Goal: Navigation & Orientation: Find specific page/section

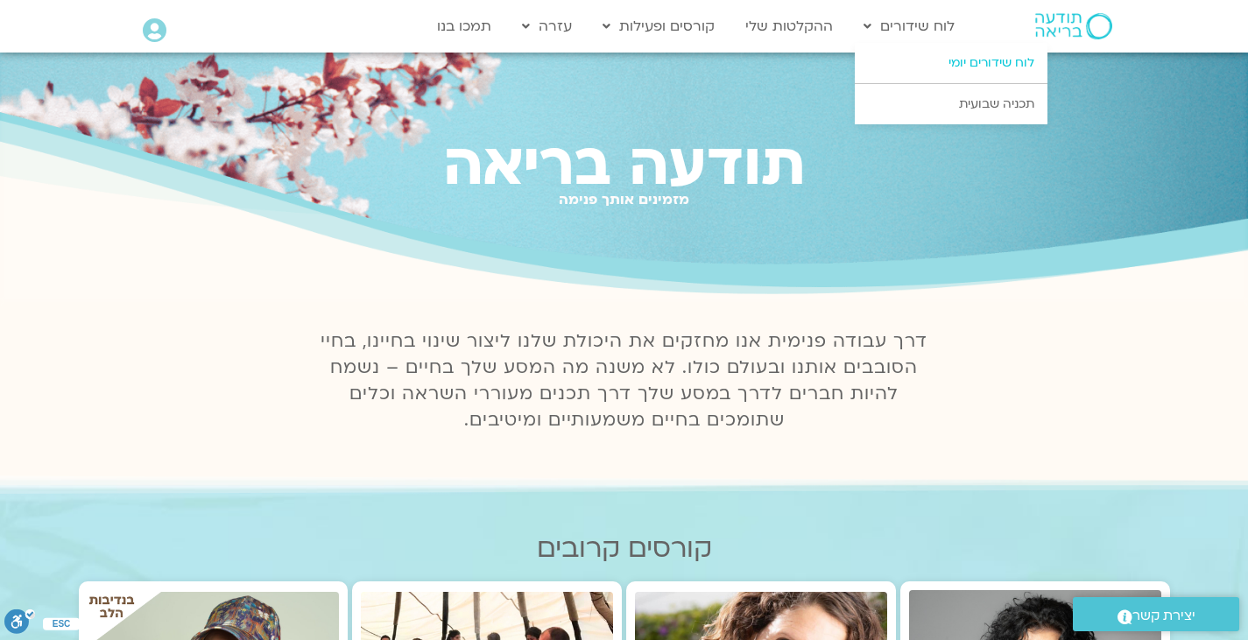
click at [911, 58] on link "לוח שידורים יומי" at bounding box center [951, 63] width 193 height 40
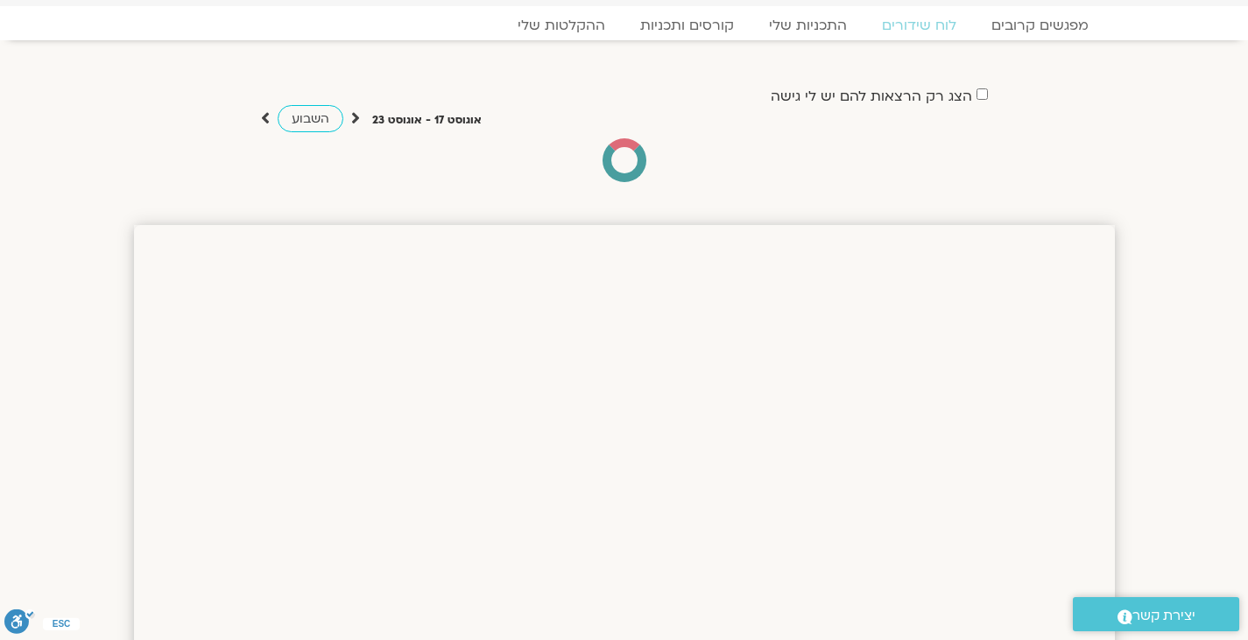
scroll to position [51, 0]
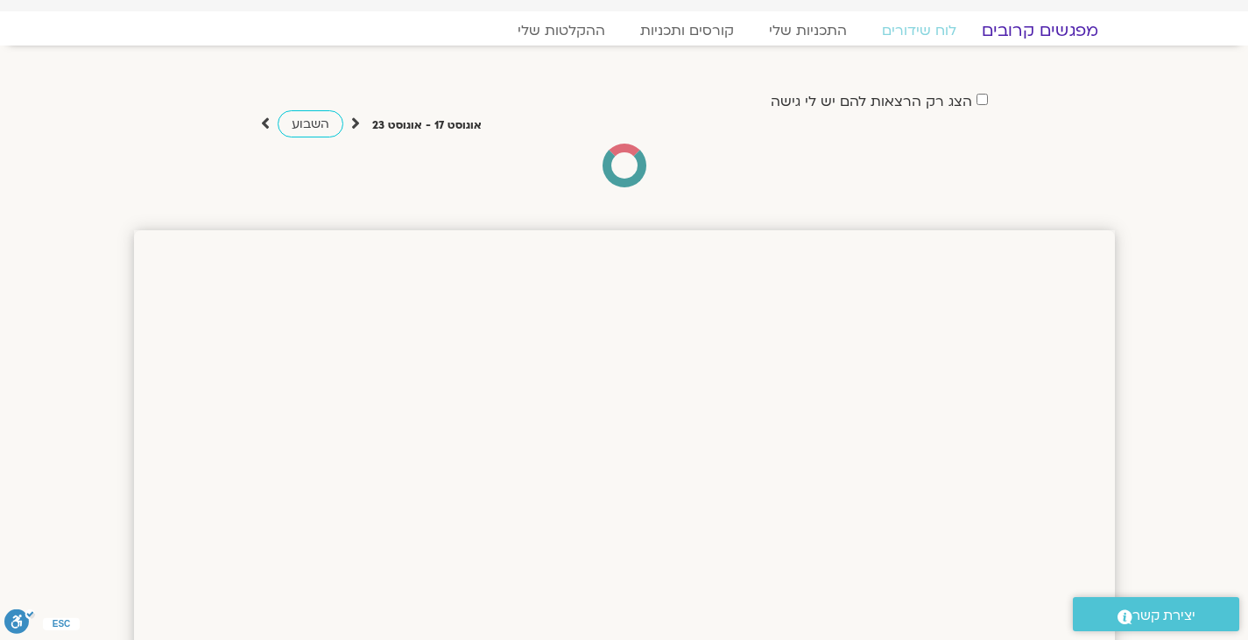
click at [1035, 28] on link "מפגשים קרובים" at bounding box center [1039, 30] width 158 height 21
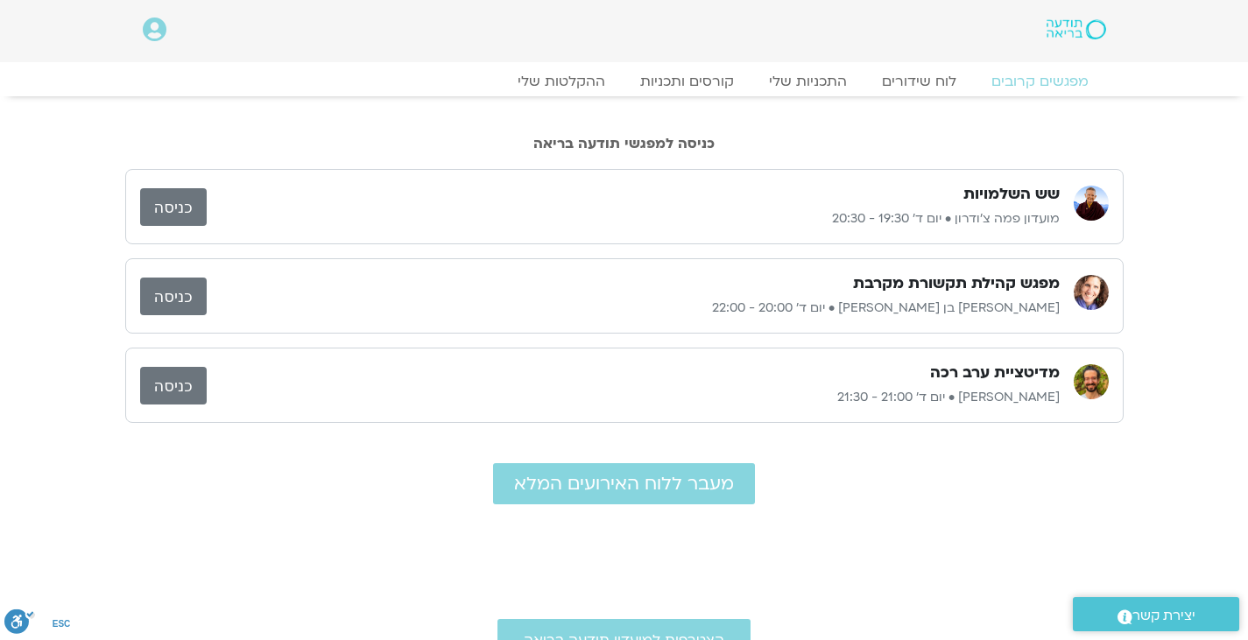
click at [154, 282] on link "כניסה" at bounding box center [173, 297] width 67 height 38
click at [187, 292] on link "כניסה" at bounding box center [173, 297] width 67 height 38
